Goal: Task Accomplishment & Management: Use online tool/utility

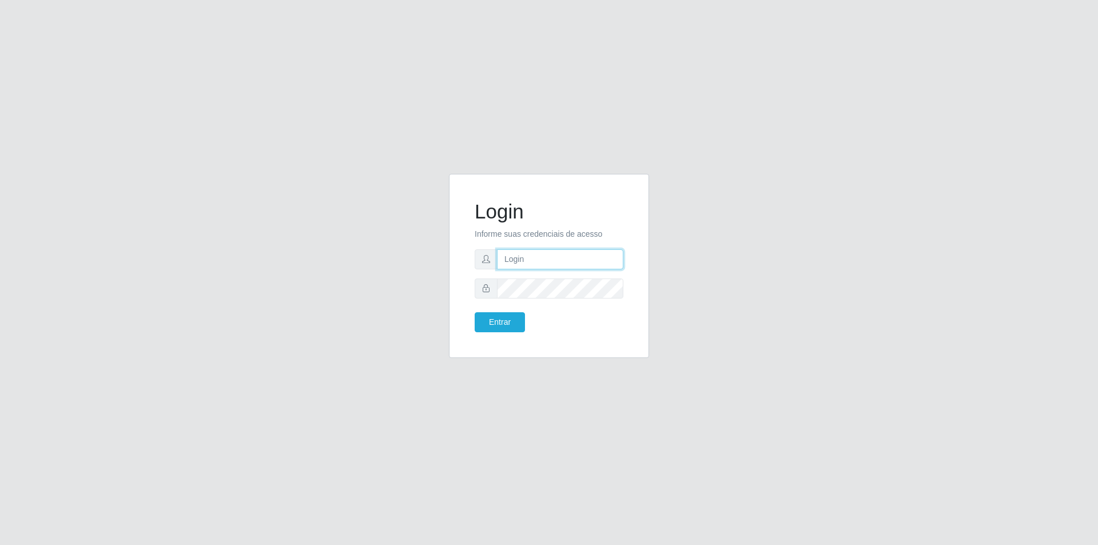
click at [516, 257] on input "text" at bounding box center [560, 259] width 126 height 20
click at [475, 312] on button "Entrar" at bounding box center [500, 322] width 50 height 20
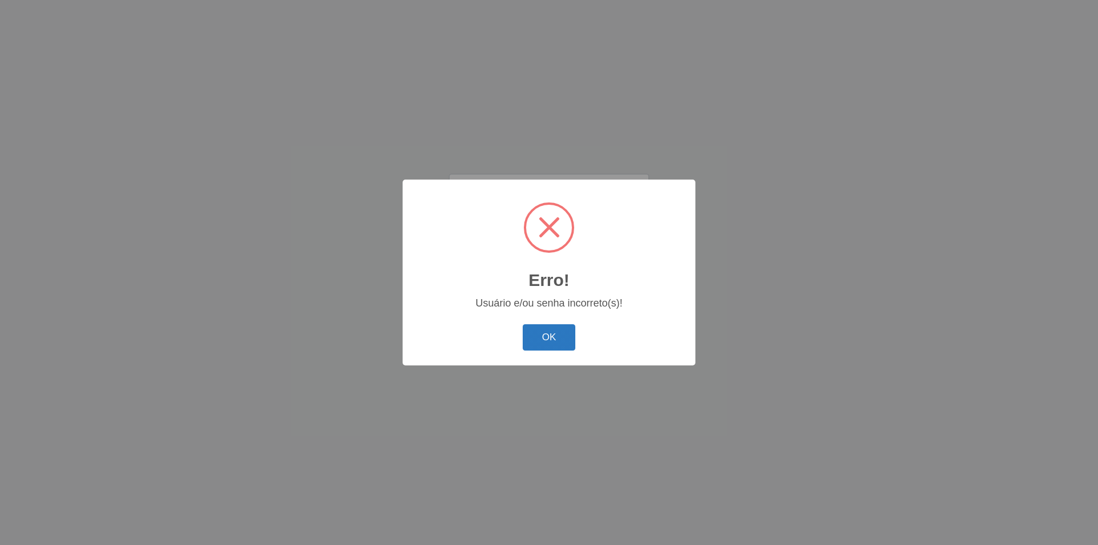
click at [573, 346] on button "OK" at bounding box center [549, 337] width 53 height 27
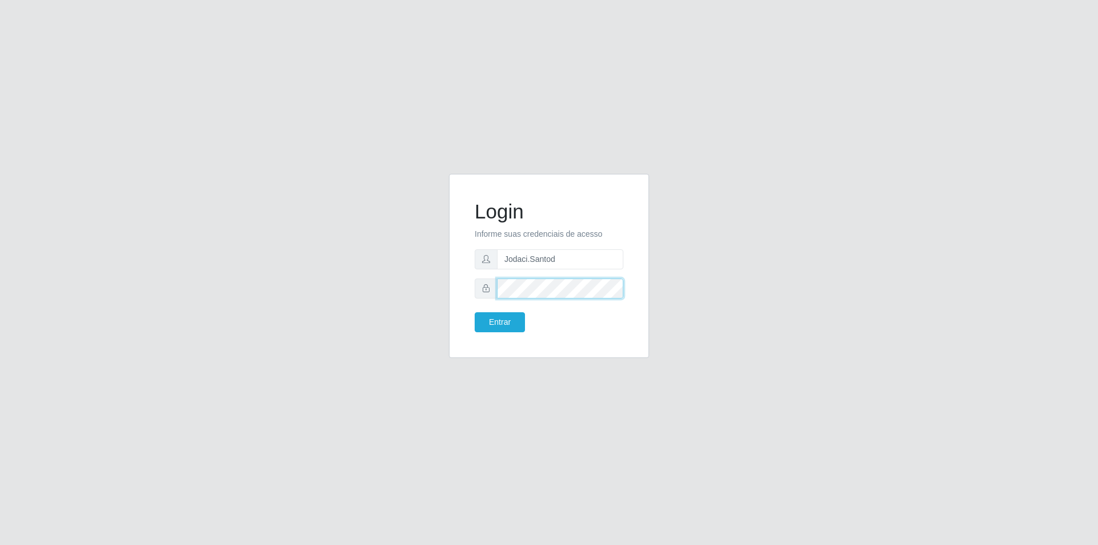
click at [475, 312] on button "Entrar" at bounding box center [500, 322] width 50 height 20
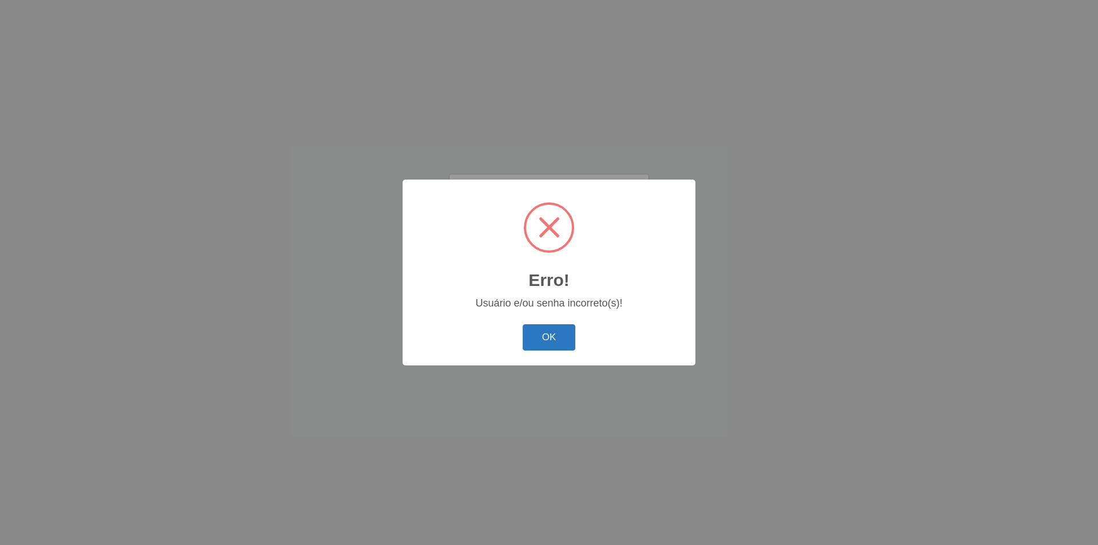
click at [552, 343] on button "OK" at bounding box center [549, 337] width 53 height 27
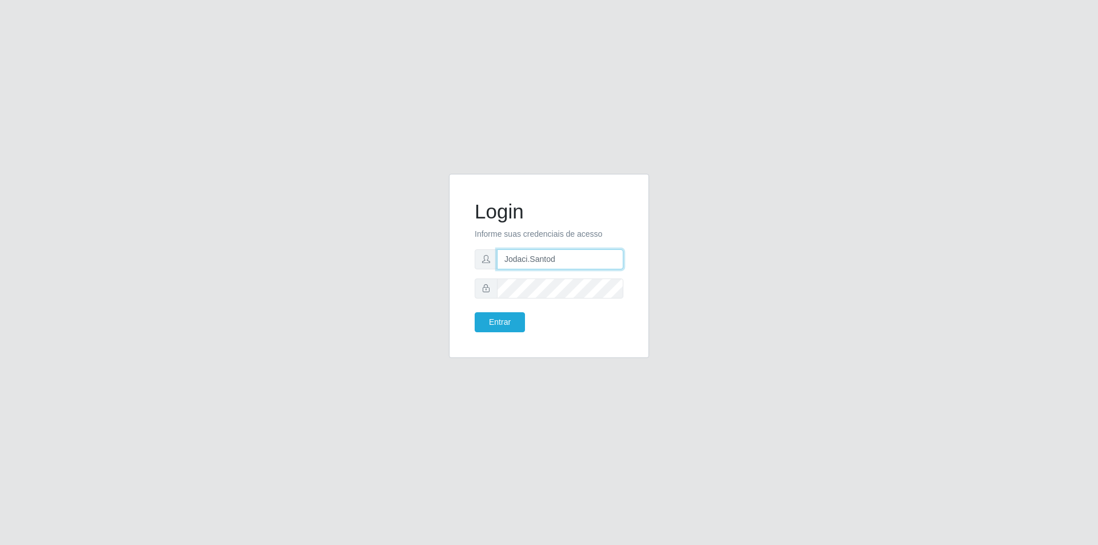
click at [567, 263] on input "Jodaci.Santod" at bounding box center [560, 259] width 126 height 20
type input "[EMAIL_ADDRESS][DOMAIN_NAME]"
click at [475, 312] on button "Entrar" at bounding box center [500, 322] width 50 height 20
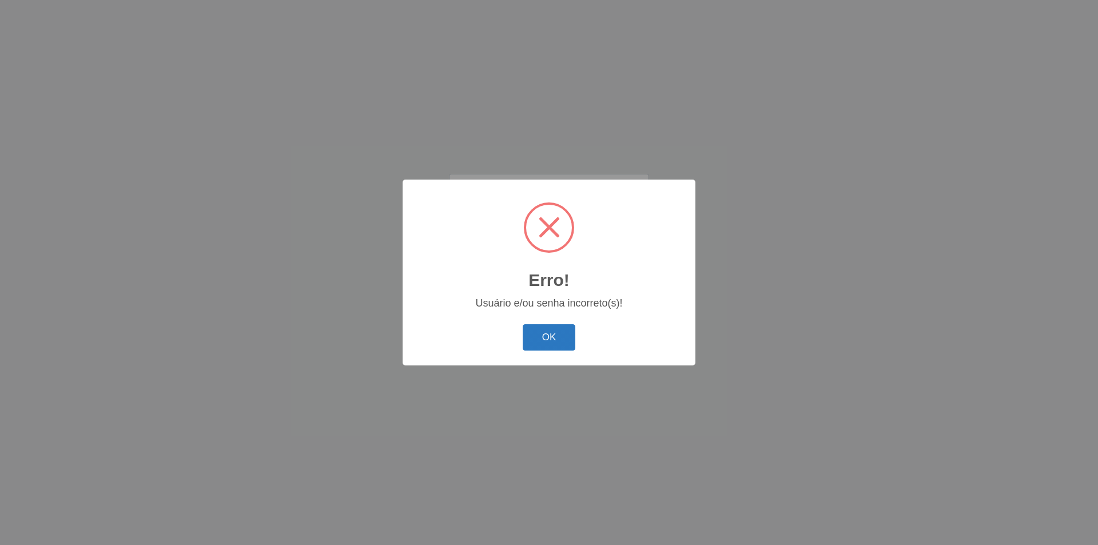
click at [552, 345] on button "OK" at bounding box center [549, 337] width 53 height 27
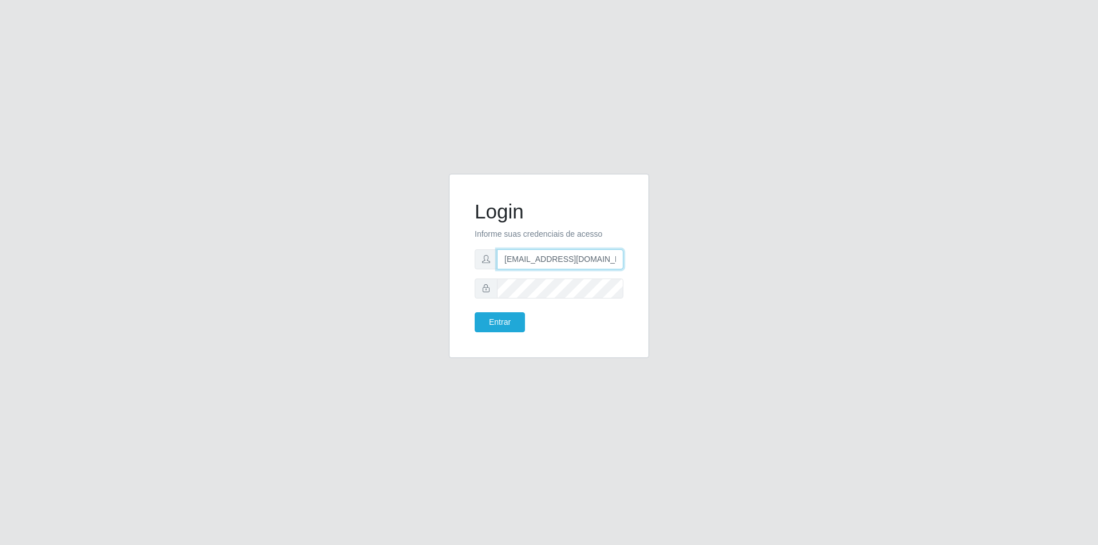
drag, startPoint x: 618, startPoint y: 259, endPoint x: 568, endPoint y: 253, distance: 50.2
click at [588, 253] on input "[EMAIL_ADDRESS][DOMAIN_NAME]" at bounding box center [560, 259] width 126 height 20
drag, startPoint x: 505, startPoint y: 261, endPoint x: 711, endPoint y: 249, distance: 206.8
click at [711, 249] on div "Login Informe suas credenciais de acesso [EMAIL_ADDRESS][DOMAIN_NAME] Entrar" at bounding box center [549, 273] width 652 height 198
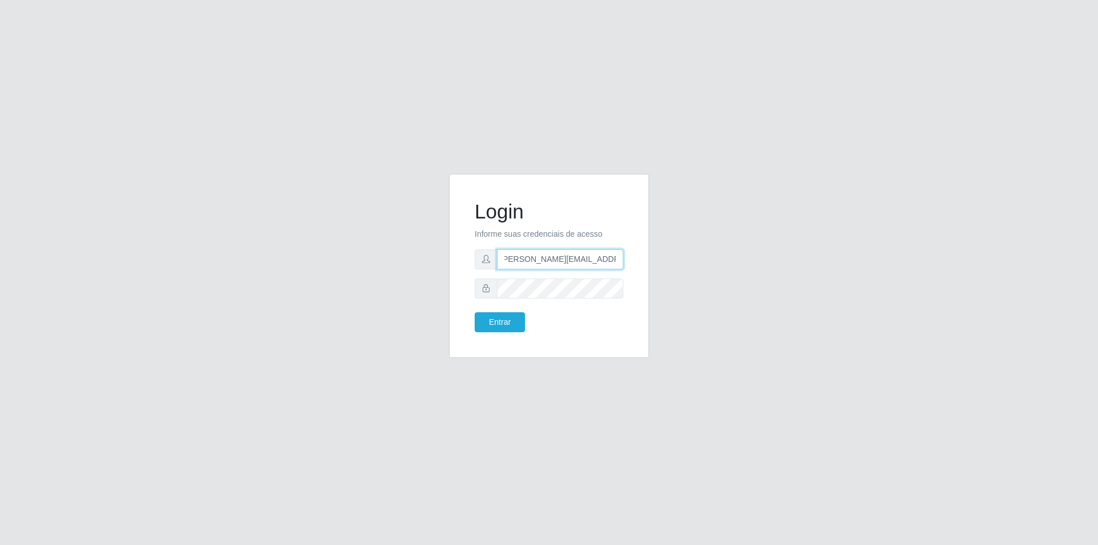
type input "[PERSON_NAME][EMAIL_ADDRESS][DOMAIN_NAME]"
click at [505, 324] on button "Entrar" at bounding box center [500, 322] width 50 height 20
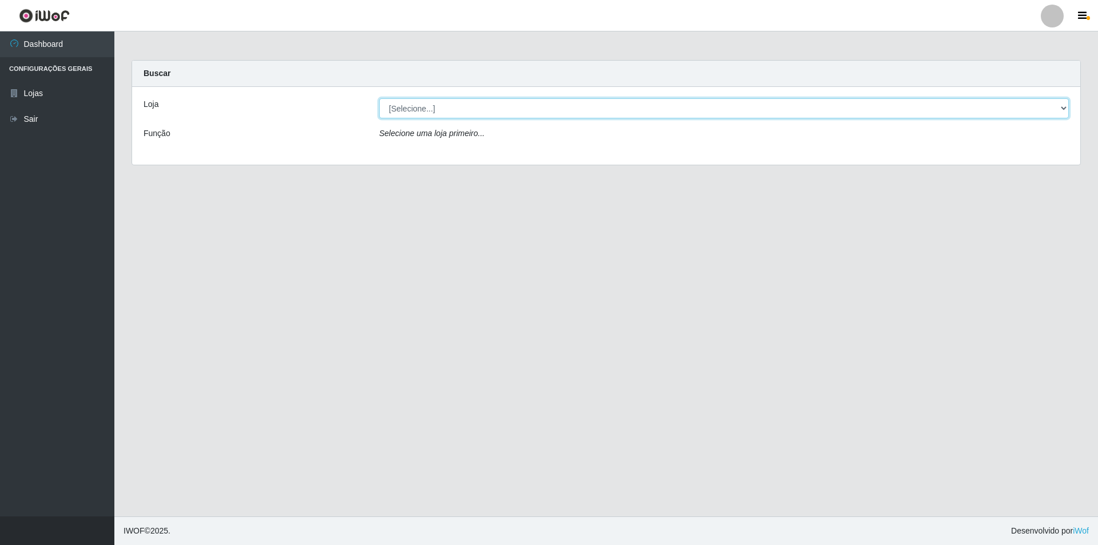
click at [458, 103] on select "[Selecione...] Atacado Vem - [STREET_ADDRESS]" at bounding box center [724, 108] width 690 height 20
select select "461"
click at [379, 98] on select "[Selecione...] Atacado Vem - [STREET_ADDRESS]" at bounding box center [724, 108] width 690 height 20
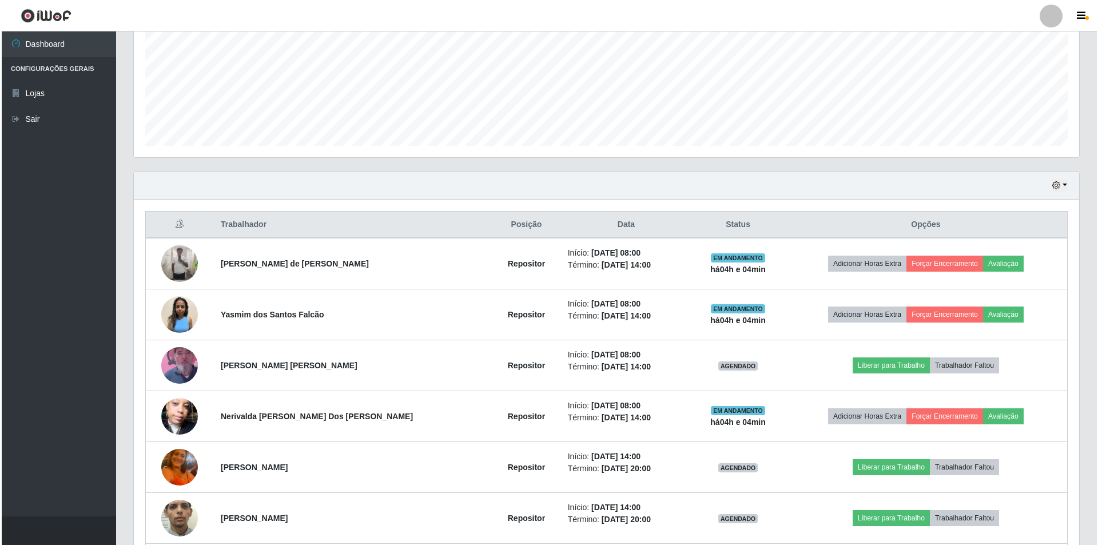
scroll to position [286, 0]
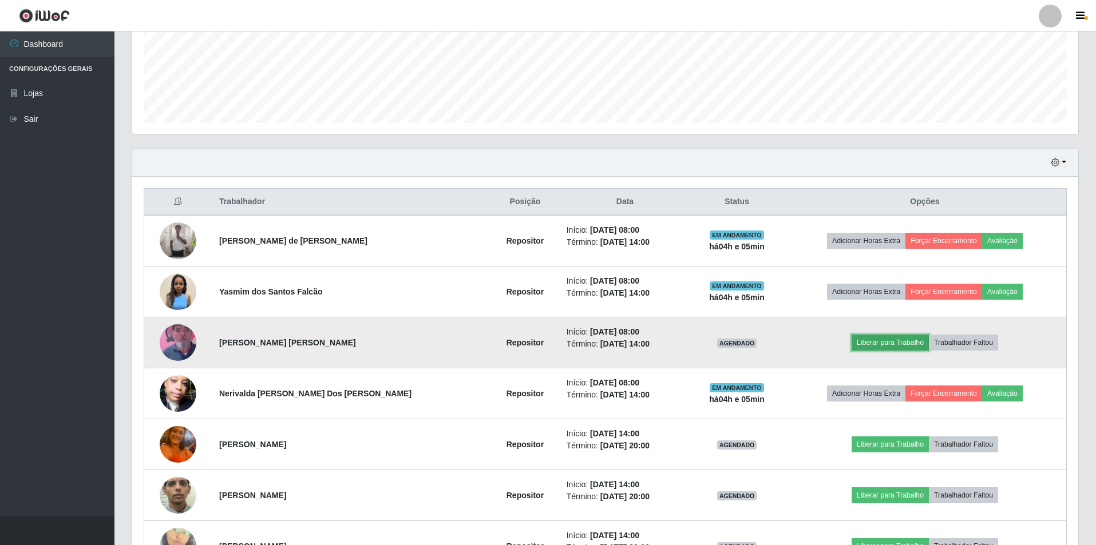
click at [882, 341] on button "Liberar para Trabalho" at bounding box center [889, 343] width 77 height 16
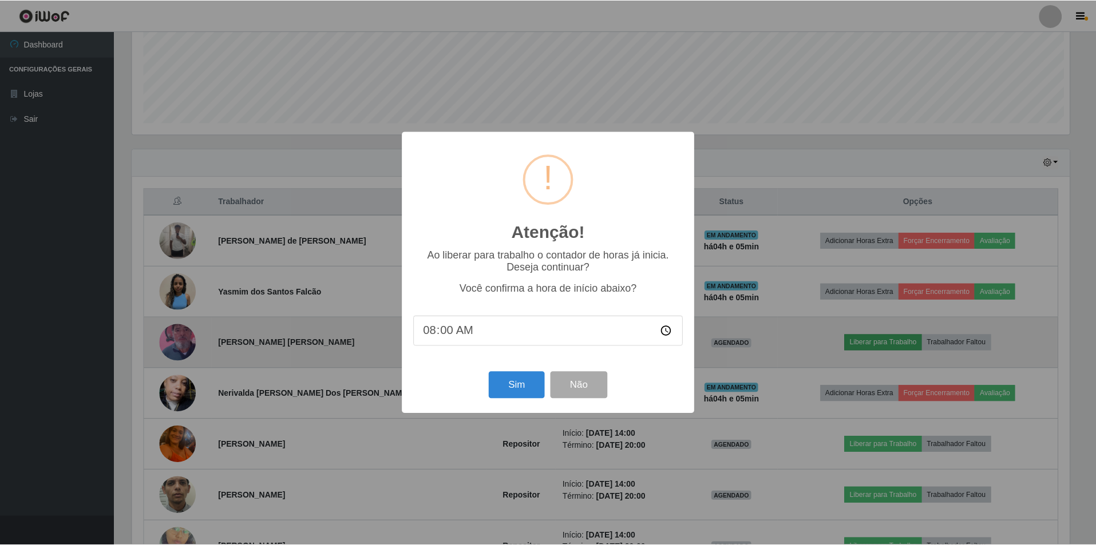
scroll to position [237, 940]
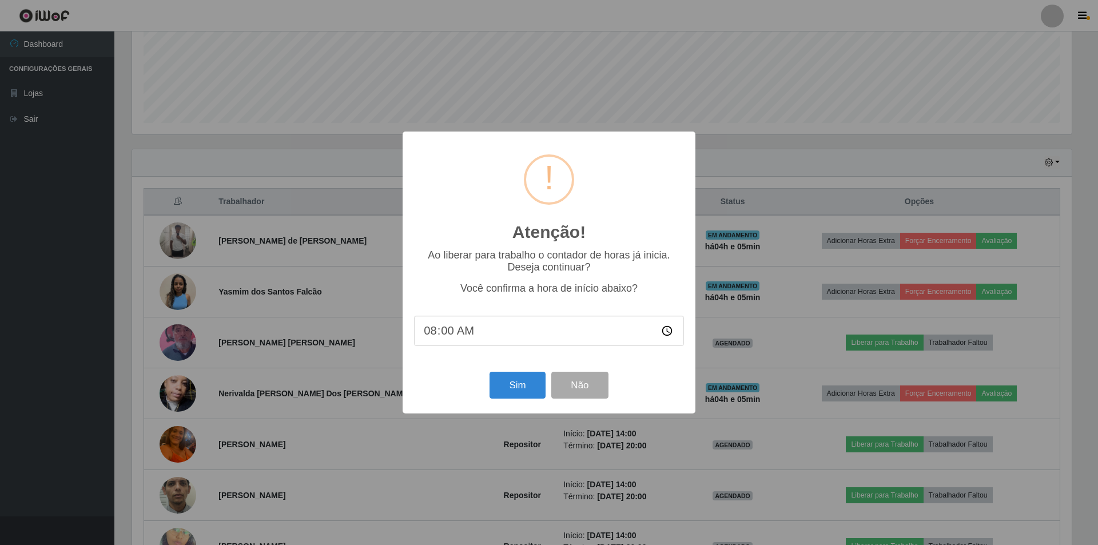
click at [475, 334] on input "08:00" at bounding box center [549, 331] width 270 height 30
type input "12:00"
click at [517, 386] on button "Sim" at bounding box center [517, 385] width 55 height 27
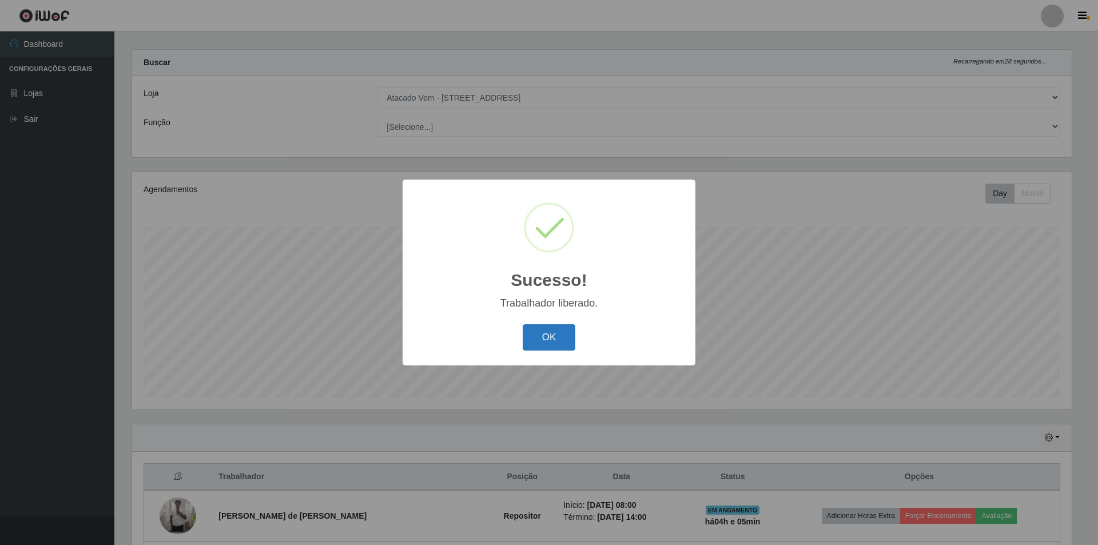
click at [563, 336] on button "OK" at bounding box center [549, 337] width 53 height 27
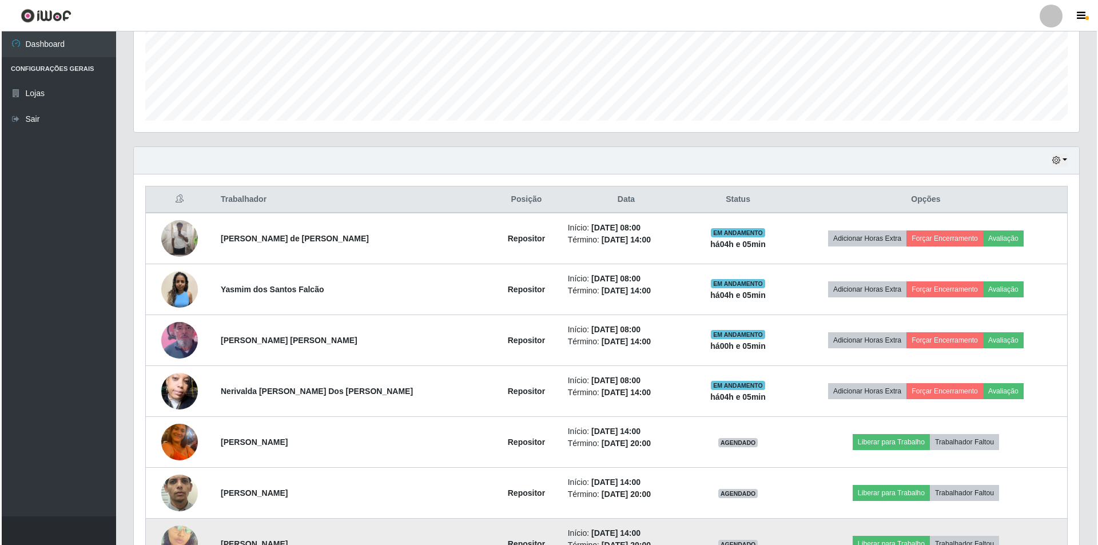
scroll to position [253, 0]
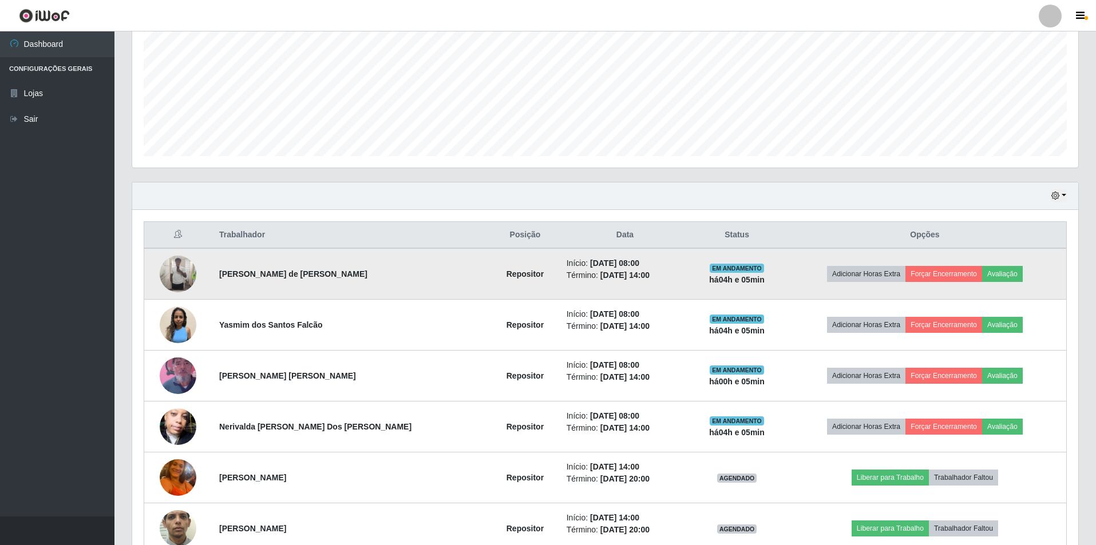
click at [188, 272] on img at bounding box center [178, 274] width 37 height 37
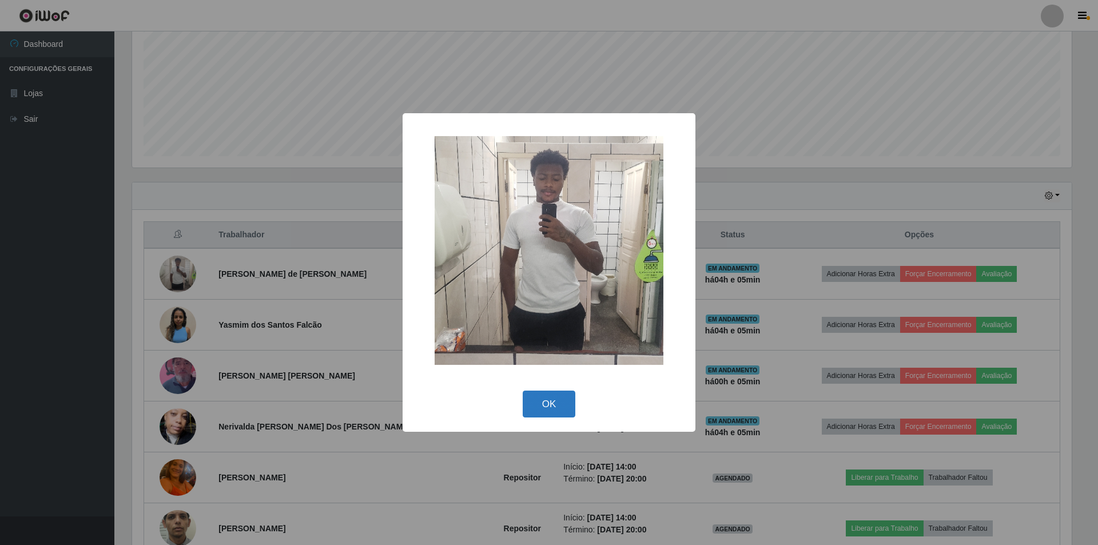
click at [547, 407] on button "OK" at bounding box center [549, 404] width 53 height 27
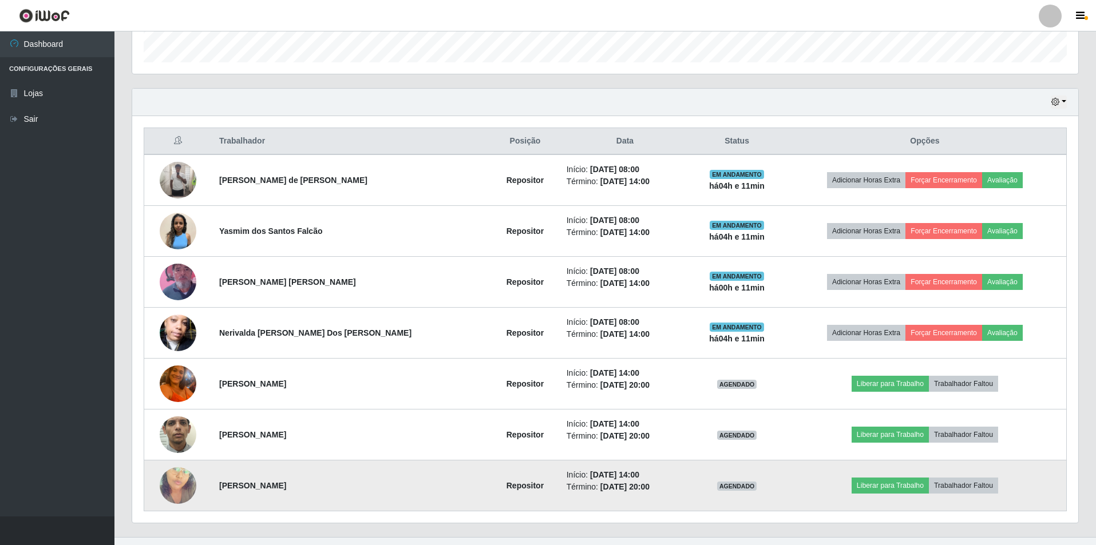
scroll to position [367, 0]
